Goal: Task Accomplishment & Management: Manage account settings

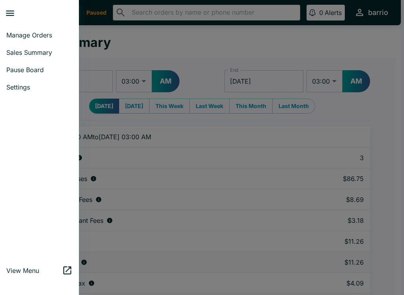
select select "03:00"
click at [19, 34] on span "Manage Orders" at bounding box center [39, 35] width 66 height 8
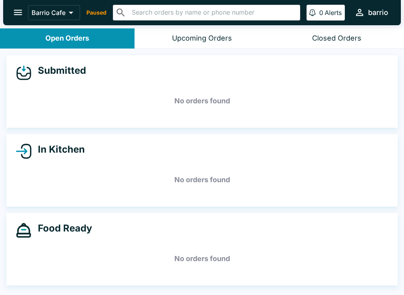
click at [9, 3] on div "Barrio Cafe Paused ​ ​ 0 Alerts barrio" at bounding box center [202, 12] width 398 height 25
click at [20, 7] on icon "open drawer" at bounding box center [18, 12] width 11 height 11
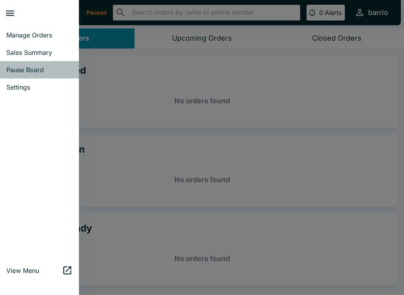
click at [16, 62] on link "Pause Board" at bounding box center [39, 69] width 79 height 17
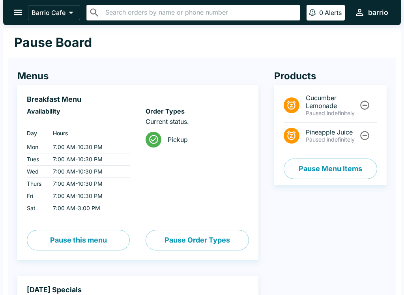
click at [15, 11] on icon "open drawer" at bounding box center [18, 12] width 11 height 11
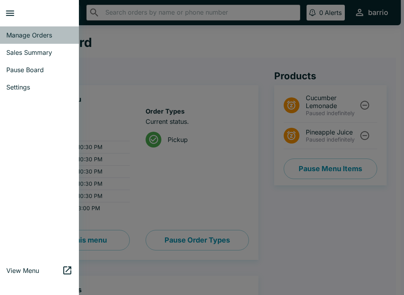
click at [19, 29] on link "Manage Orders" at bounding box center [39, 34] width 79 height 17
